Goal: Task Accomplishment & Management: Use online tool/utility

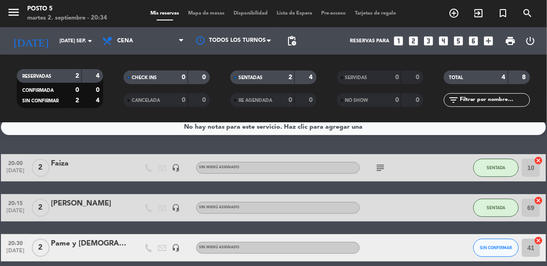
scroll to position [47, 0]
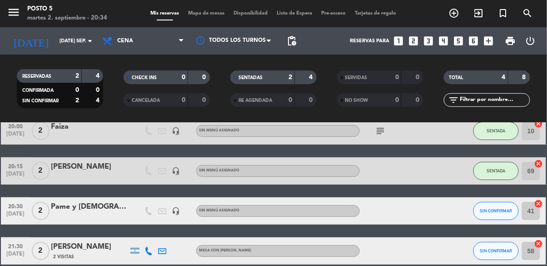
click at [34, 242] on div "2" at bounding box center [40, 250] width 21 height 27
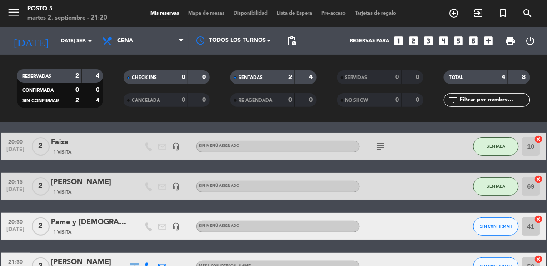
scroll to position [47, 0]
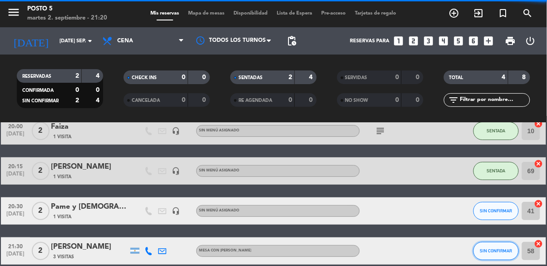
click at [502, 254] on button "SIN CONFIRMAR" at bounding box center [495, 251] width 45 height 18
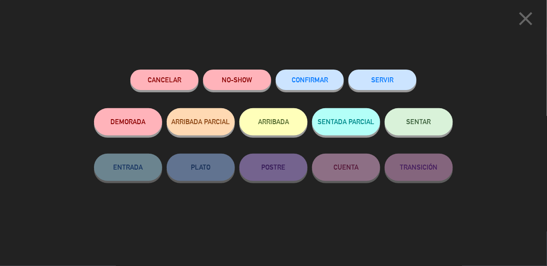
click at [440, 121] on button "SENTAR" at bounding box center [419, 121] width 68 height 27
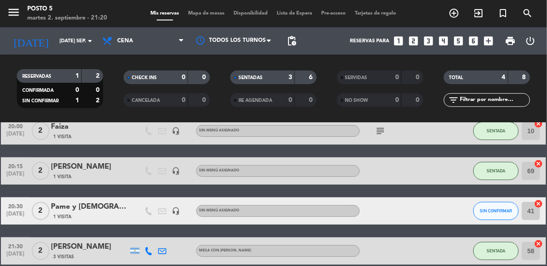
click at [61, 178] on span "1 Visita" at bounding box center [62, 176] width 18 height 7
